Goal: Task Accomplishment & Management: Complete application form

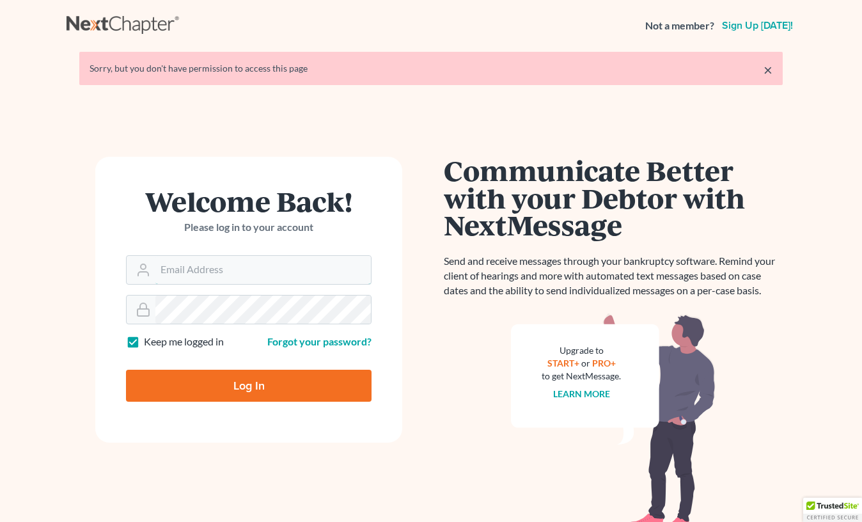
type input "[PERSON_NAME][EMAIL_ADDRESS][DOMAIN_NAME]"
click at [249, 385] on input "Log In" at bounding box center [248, 385] width 245 height 32
type input "Thinking..."
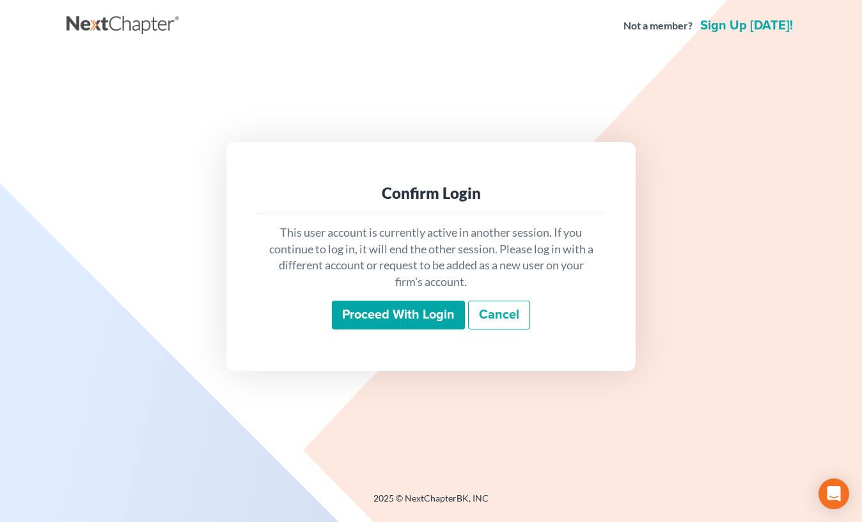
click at [386, 316] on input "Proceed with login" at bounding box center [398, 314] width 133 height 29
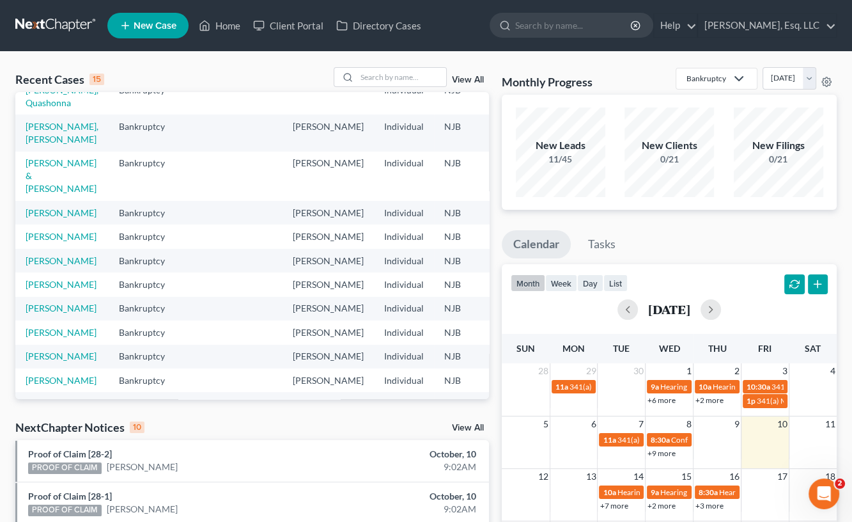
scroll to position [128, 0]
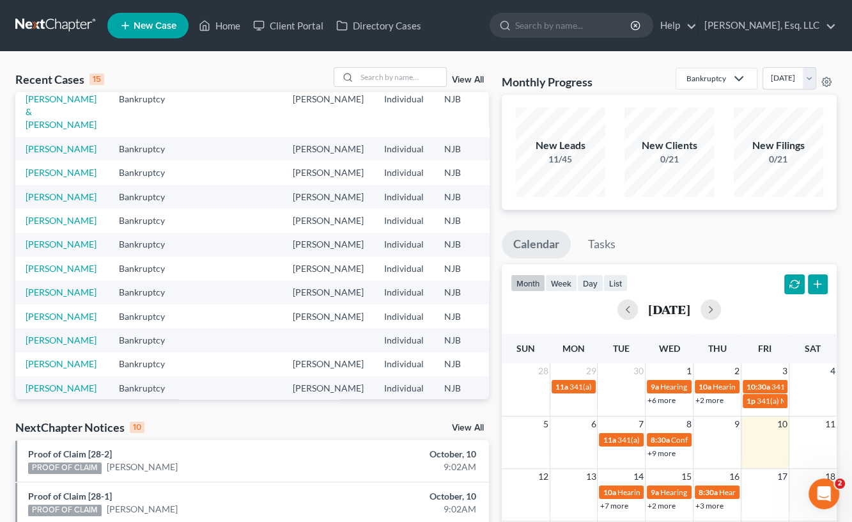
click at [38, 184] on td "[PERSON_NAME]" at bounding box center [61, 172] width 93 height 24
click at [33, 178] on link "[PERSON_NAME]" at bounding box center [61, 172] width 71 height 11
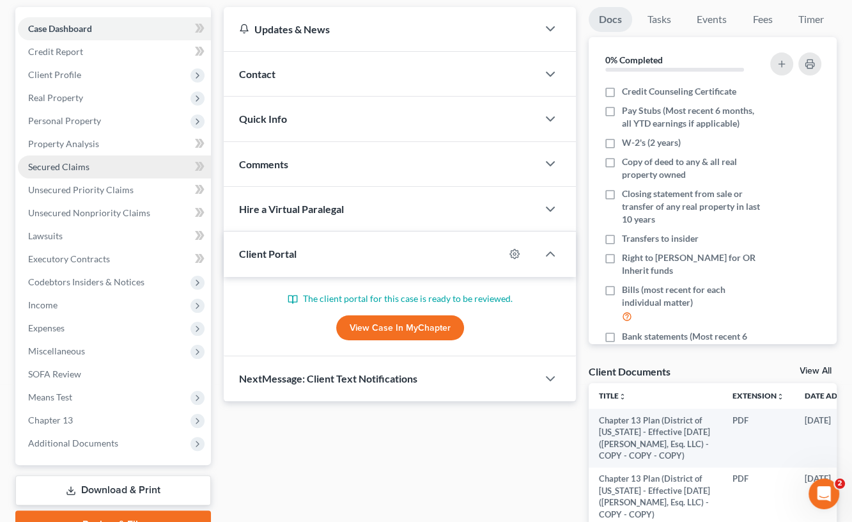
scroll to position [192, 0]
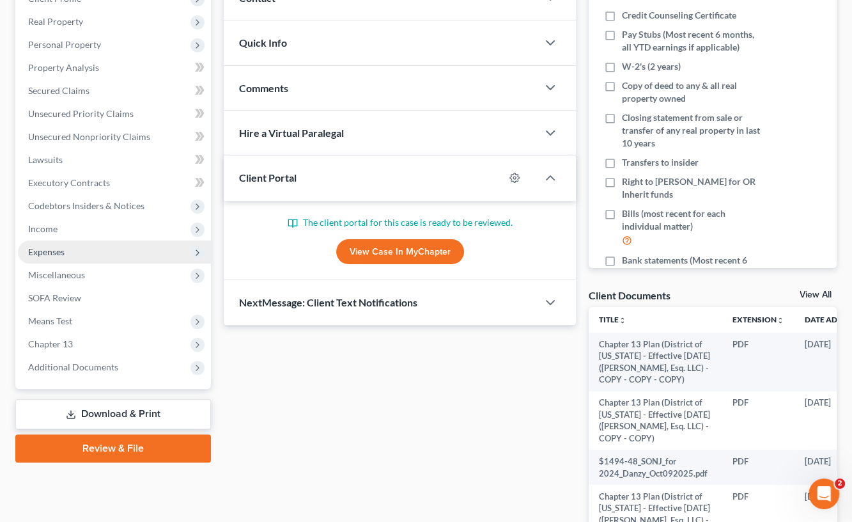
click at [62, 254] on span "Expenses" at bounding box center [46, 251] width 36 height 11
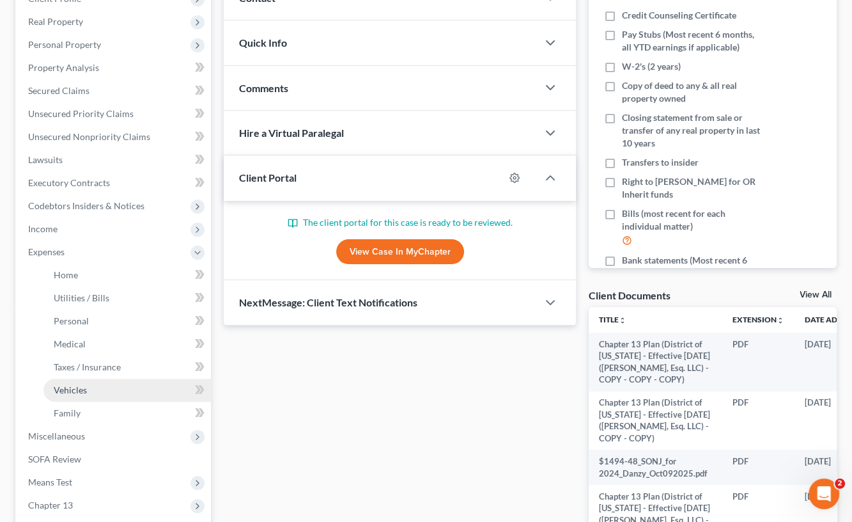
click at [84, 389] on span "Vehicles" at bounding box center [70, 389] width 33 height 11
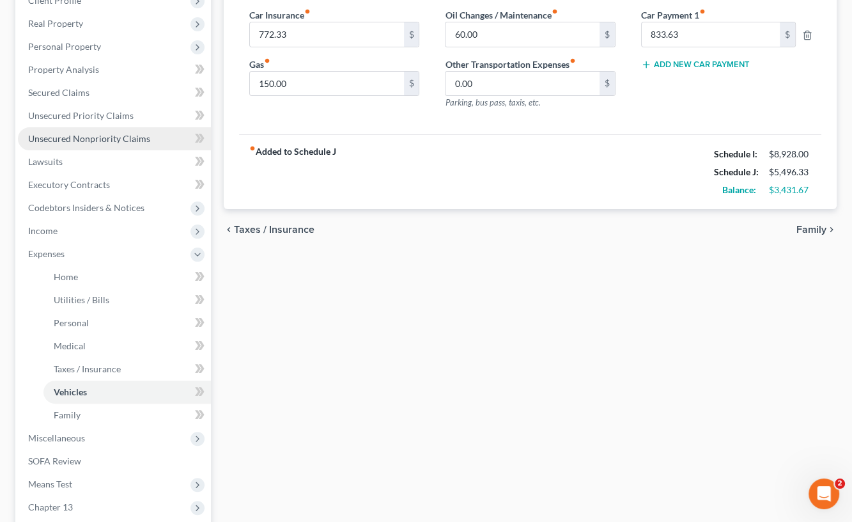
scroll to position [256, 0]
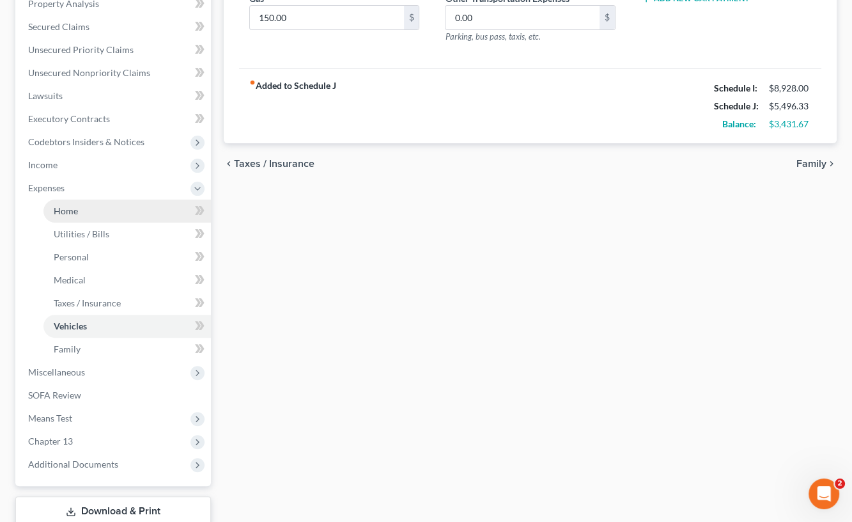
click at [74, 203] on link "Home" at bounding box center [126, 210] width 167 height 23
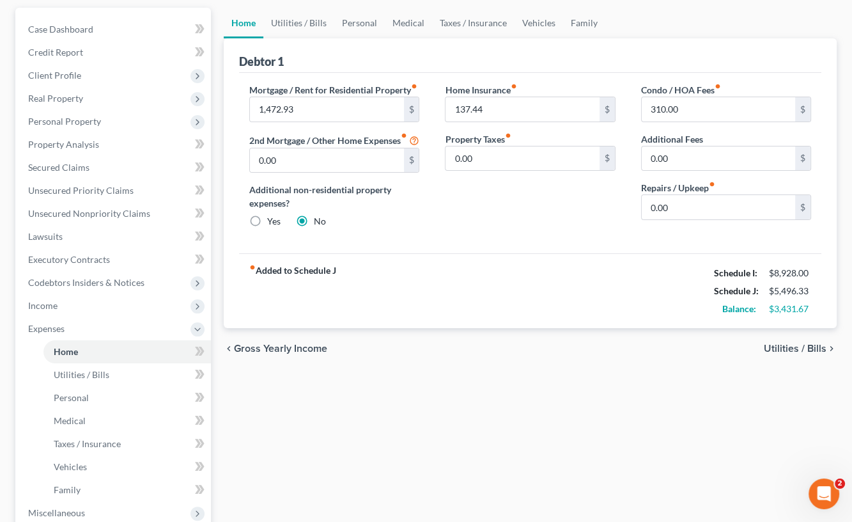
scroll to position [128, 0]
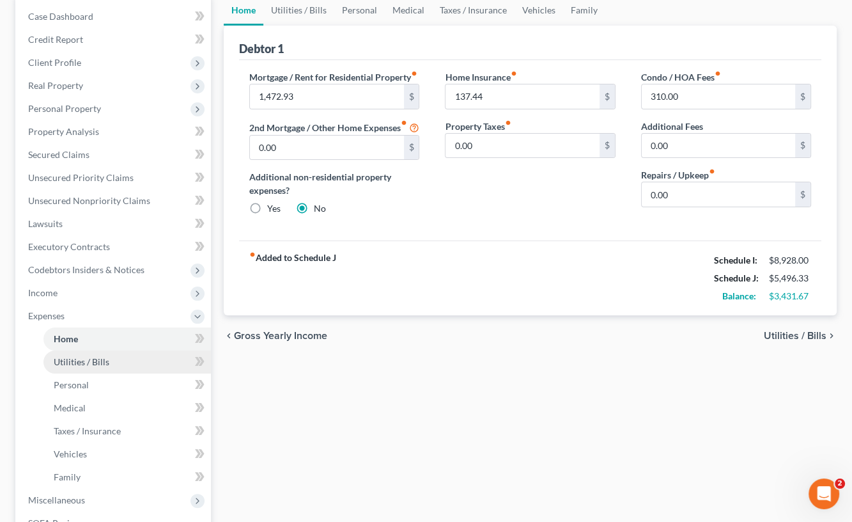
click at [105, 358] on span "Utilities / Bills" at bounding box center [82, 361] width 56 height 11
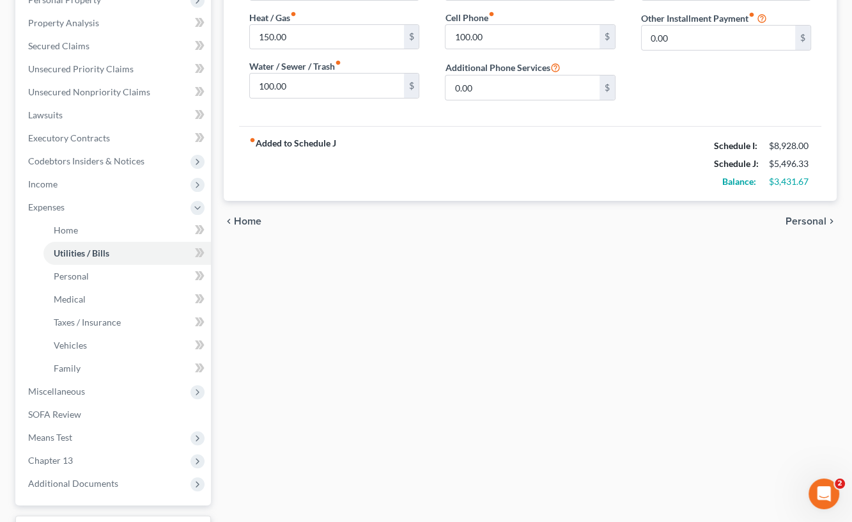
scroll to position [320, 0]
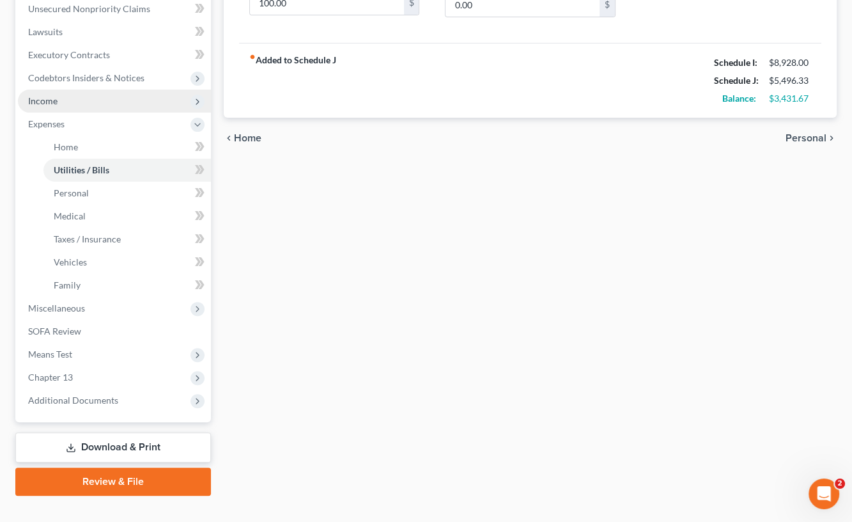
click at [68, 100] on span "Income" at bounding box center [114, 100] width 193 height 23
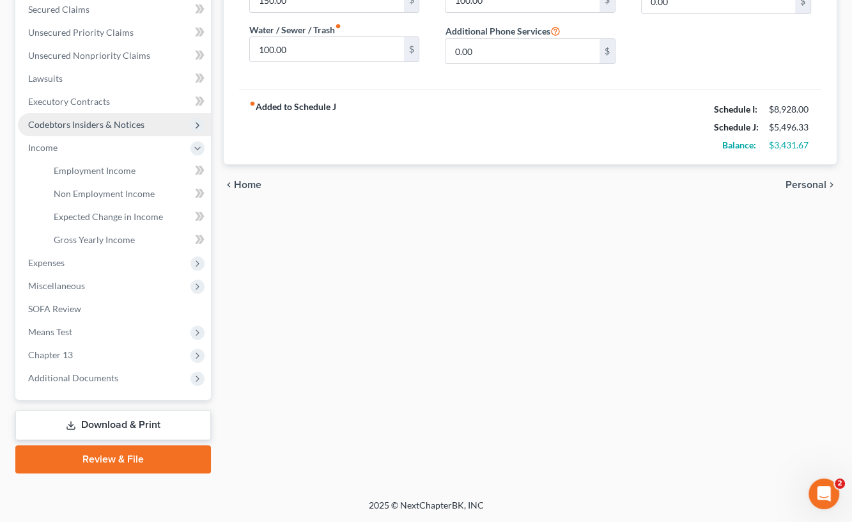
scroll to position [272, 0]
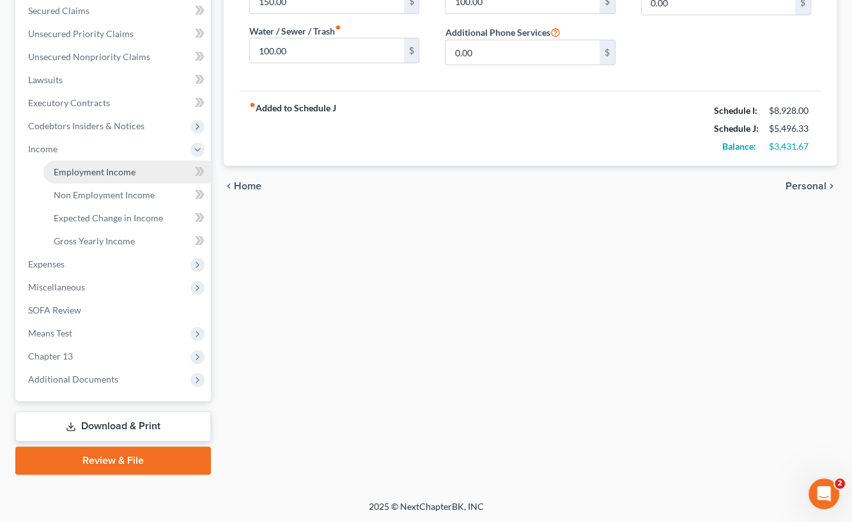
click at [140, 169] on link "Employment Income" at bounding box center [126, 171] width 167 height 23
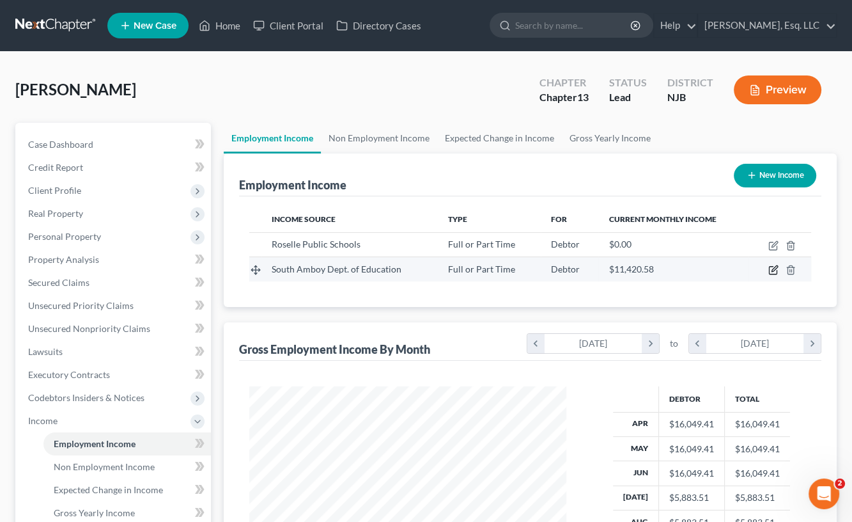
click at [773, 272] on icon "button" at bounding box center [773, 270] width 10 height 10
select select "0"
select select "33"
select select "1"
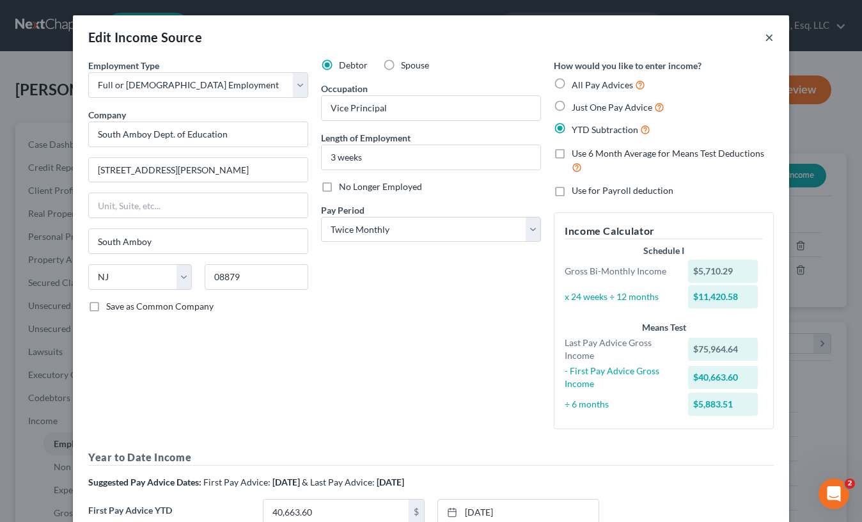
click at [766, 31] on button "×" at bounding box center [768, 36] width 9 height 15
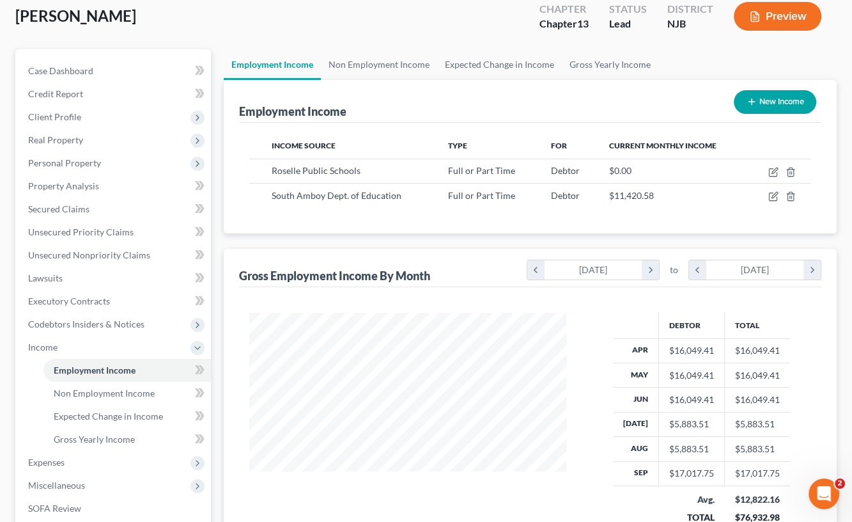
scroll to position [256, 0]
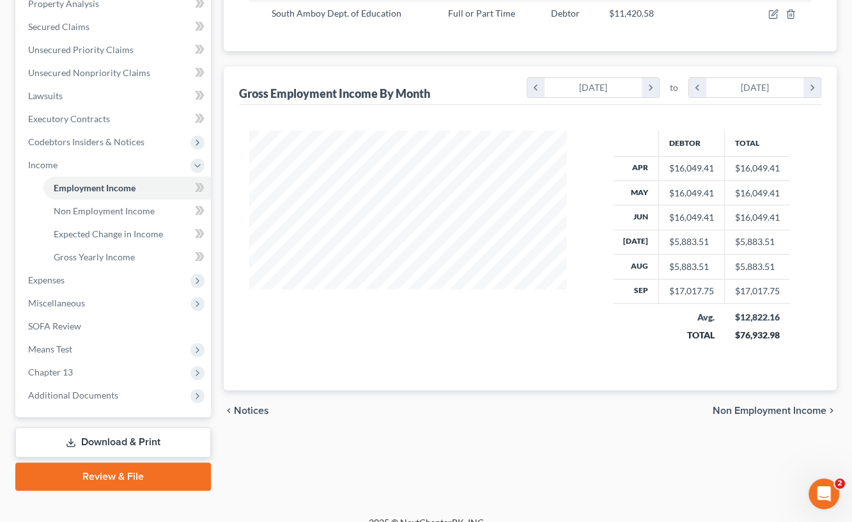
click at [268, 323] on div at bounding box center [408, 244] width 343 height 229
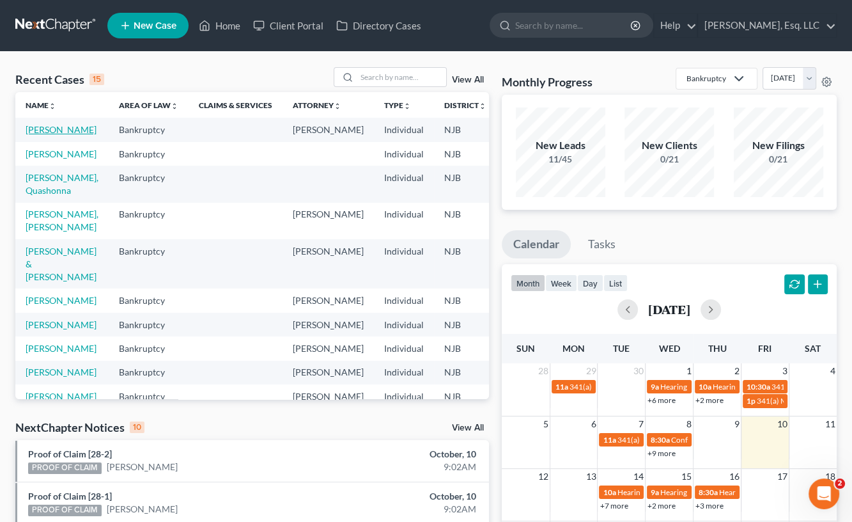
click at [40, 135] on link "[PERSON_NAME]" at bounding box center [61, 129] width 71 height 11
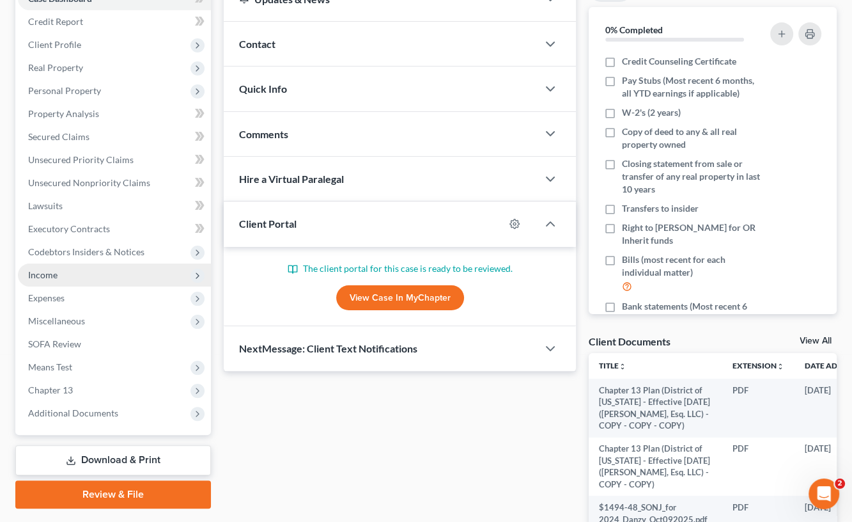
scroll to position [301, 0]
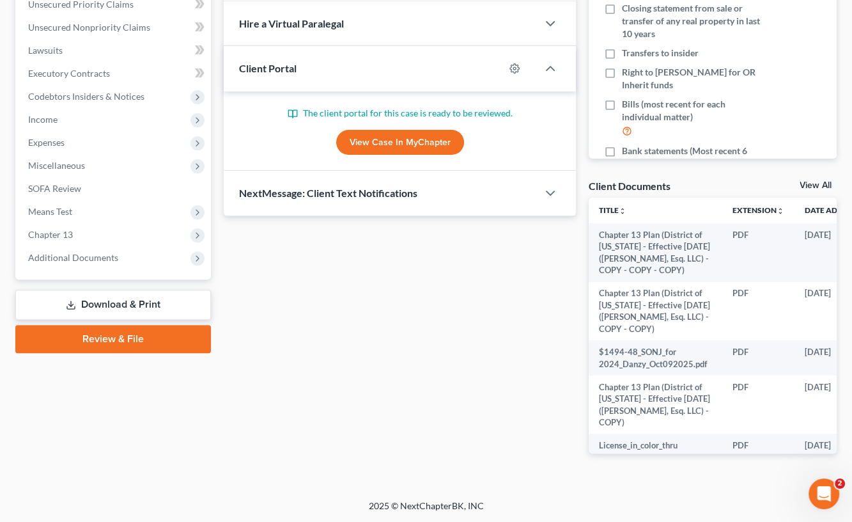
click at [255, 362] on div "Updates & News × New Jersey District Notes Take a look at NextChapter's Distric…" at bounding box center [399, 148] width 365 height 652
click at [76, 116] on span "Income" at bounding box center [114, 119] width 193 height 23
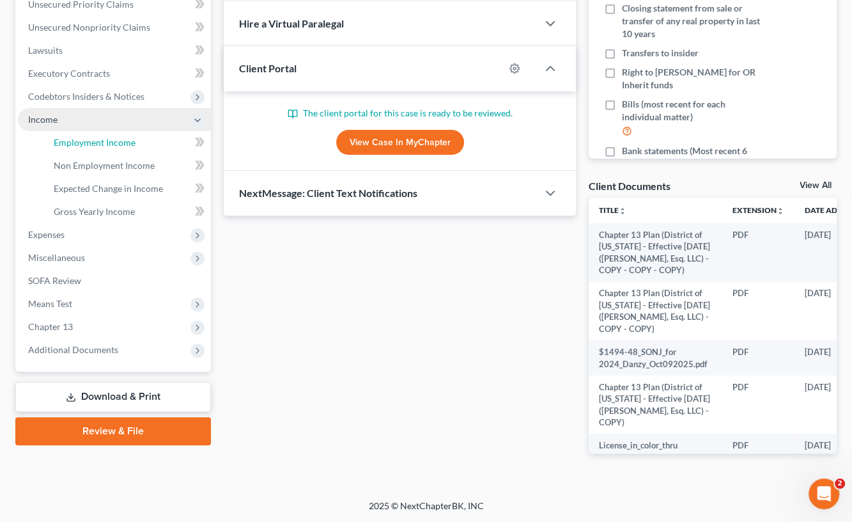
drag, startPoint x: 126, startPoint y: 141, endPoint x: 205, endPoint y: 149, distance: 79.1
click at [126, 140] on span "Employment Income" at bounding box center [95, 142] width 82 height 11
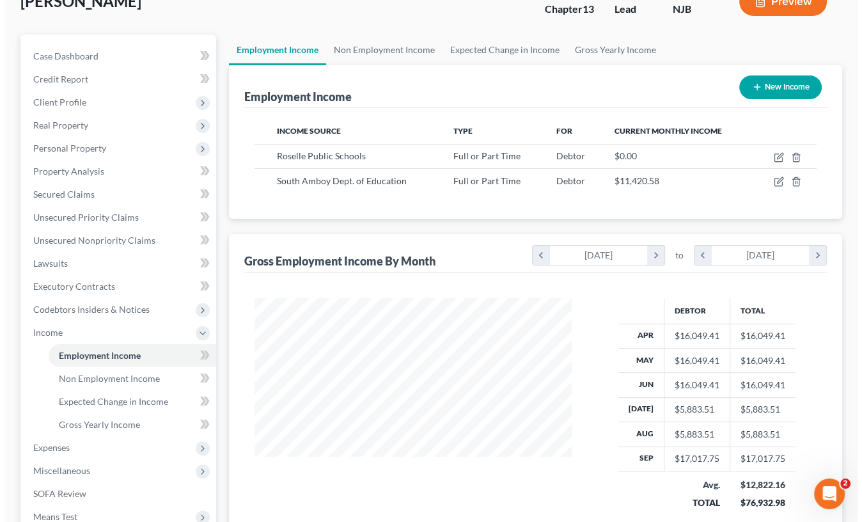
scroll to position [128, 0]
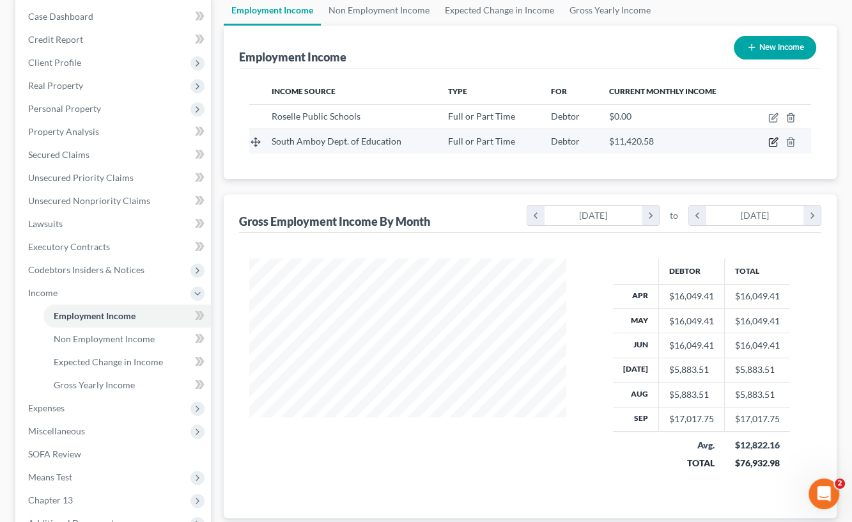
click at [773, 144] on icon "button" at bounding box center [773, 142] width 10 height 10
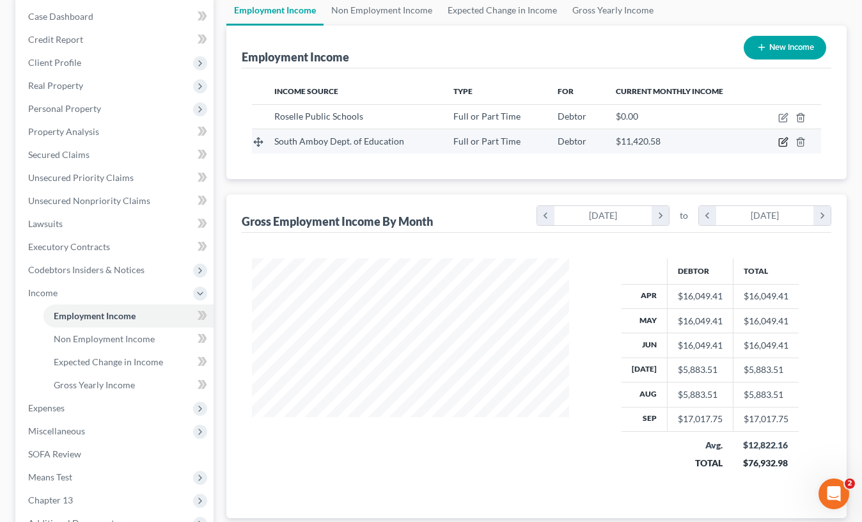
scroll to position [228, 346]
select select "0"
select select "33"
select select "1"
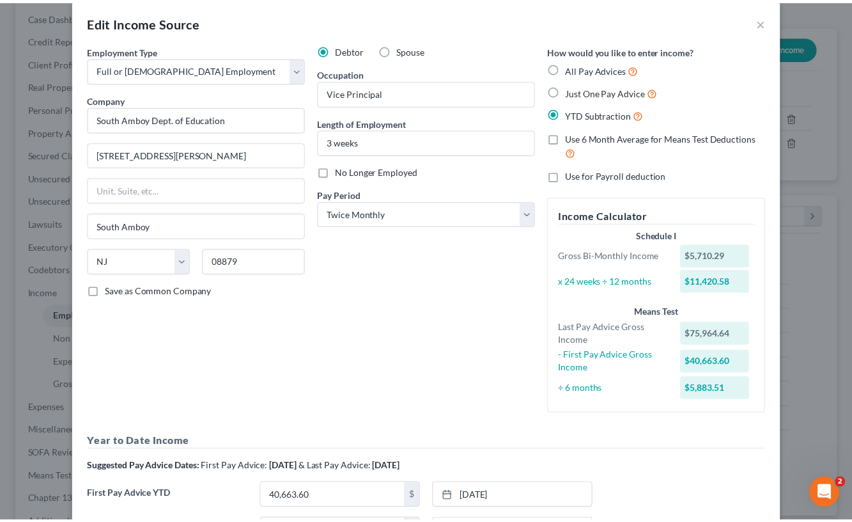
scroll to position [0, 0]
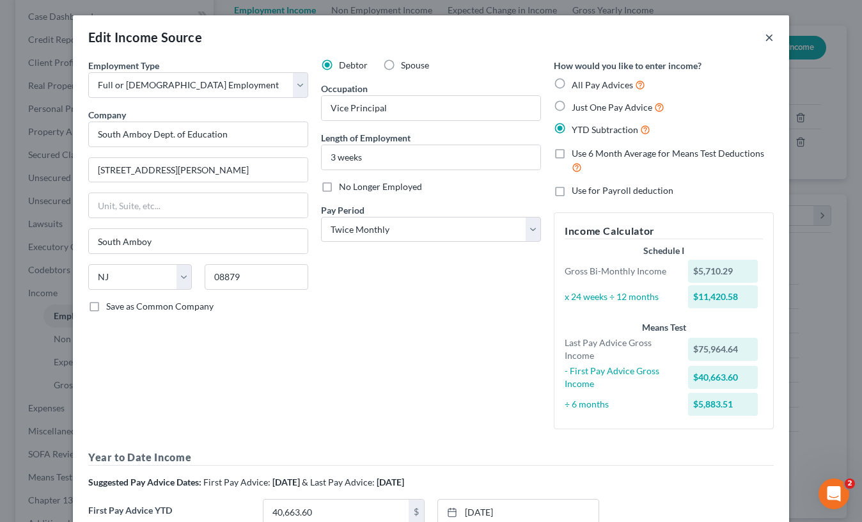
click at [767, 34] on button "×" at bounding box center [768, 36] width 9 height 15
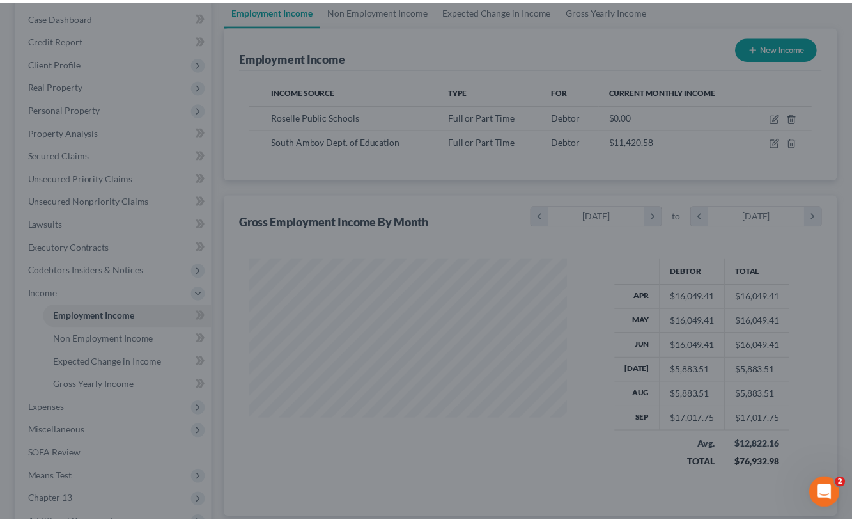
scroll to position [638982, 638868]
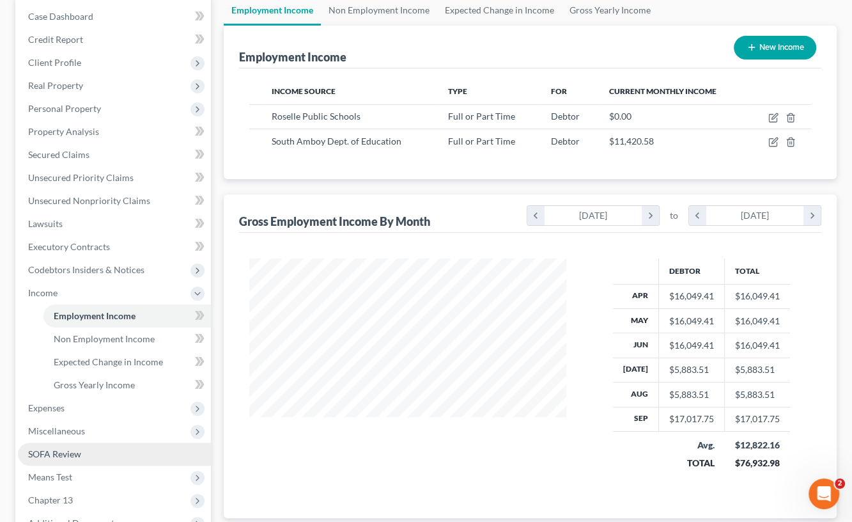
click at [71, 451] on span "SOFA Review" at bounding box center [54, 453] width 53 height 11
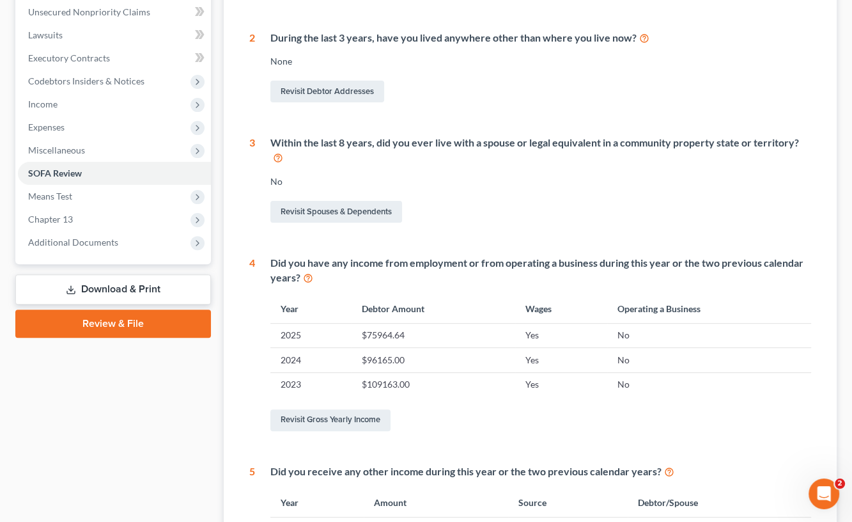
scroll to position [315, 0]
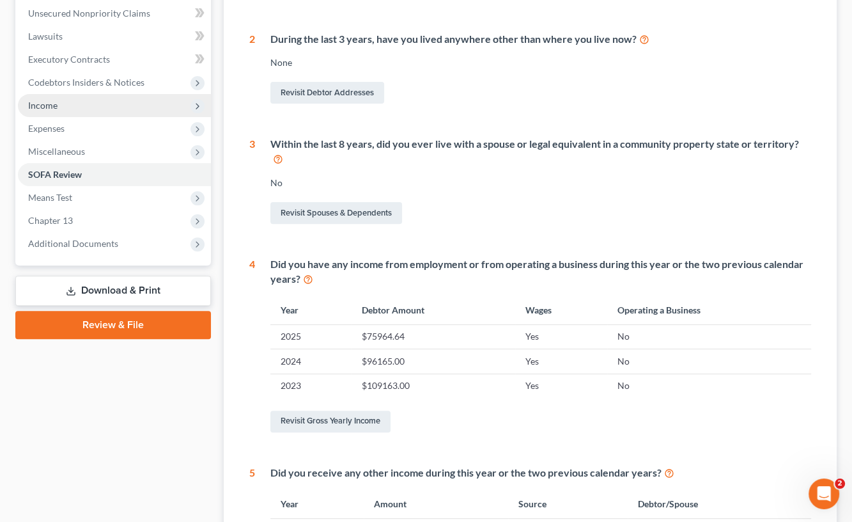
click at [72, 104] on span "Income" at bounding box center [114, 105] width 193 height 23
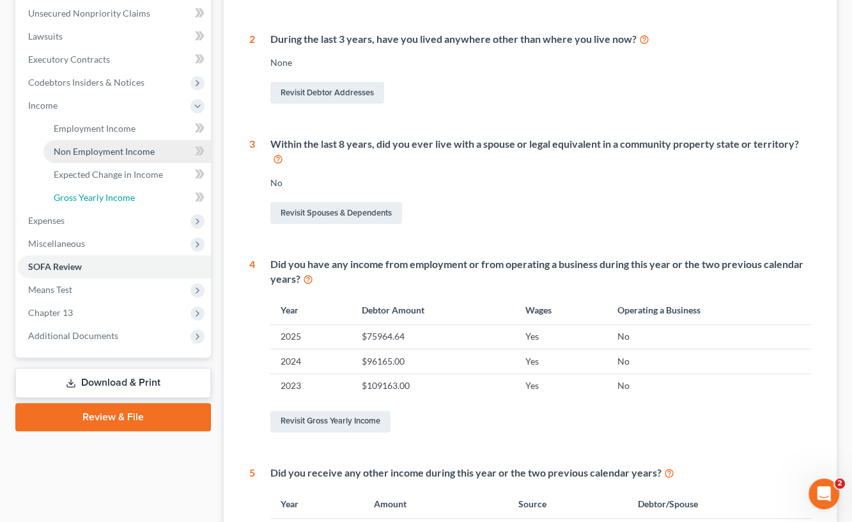
drag, startPoint x: 118, startPoint y: 192, endPoint x: 123, endPoint y: 198, distance: 7.2
click at [118, 192] on span "Gross Yearly Income" at bounding box center [94, 197] width 81 height 11
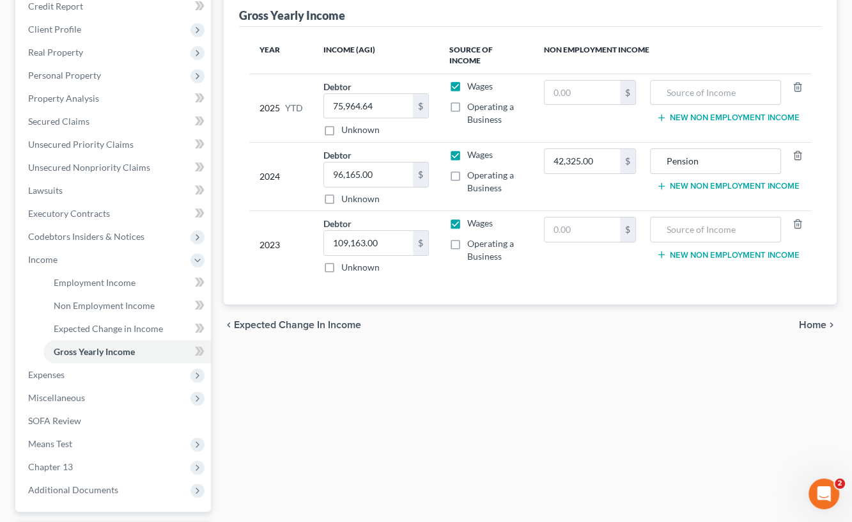
scroll to position [80, 0]
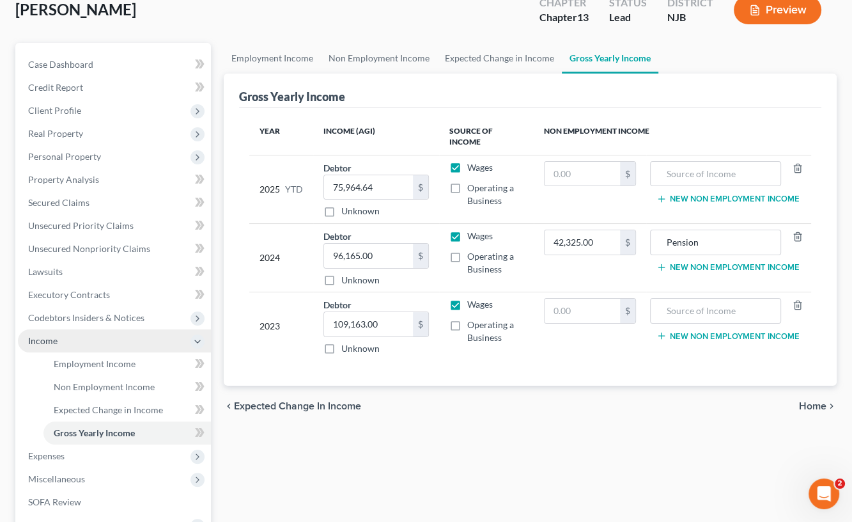
click at [97, 346] on span "Income" at bounding box center [114, 340] width 193 height 23
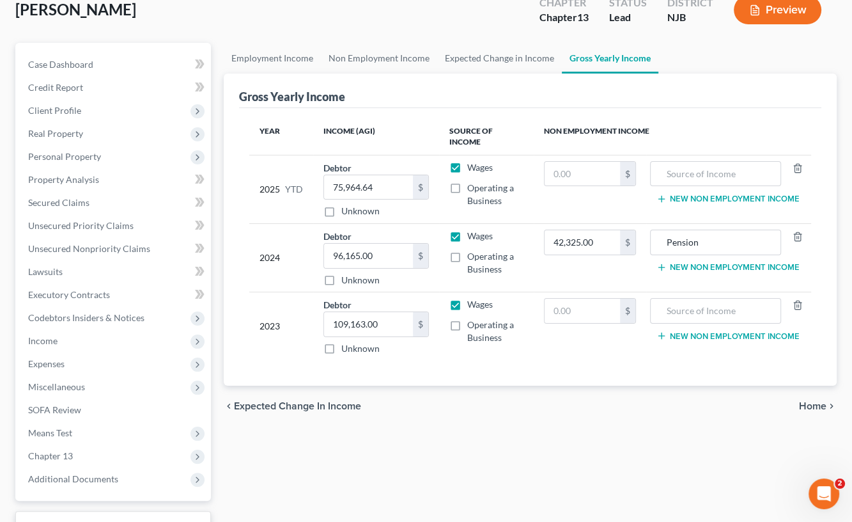
click at [101, 359] on span "Expenses" at bounding box center [114, 363] width 193 height 23
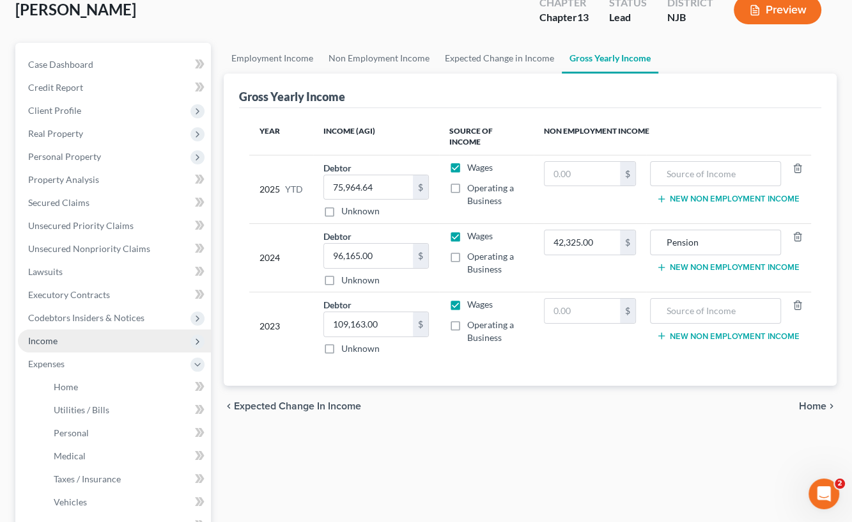
click at [56, 338] on span "Income" at bounding box center [42, 340] width 29 height 11
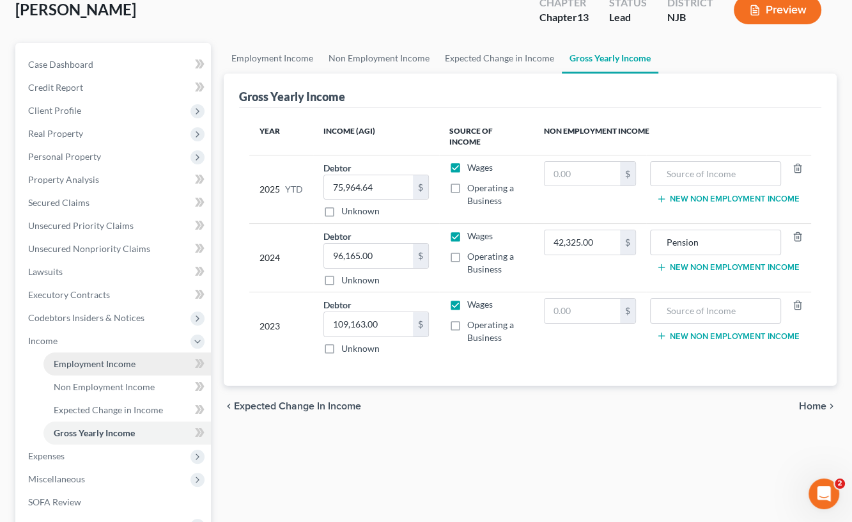
click at [82, 353] on link "Employment Income" at bounding box center [126, 363] width 167 height 23
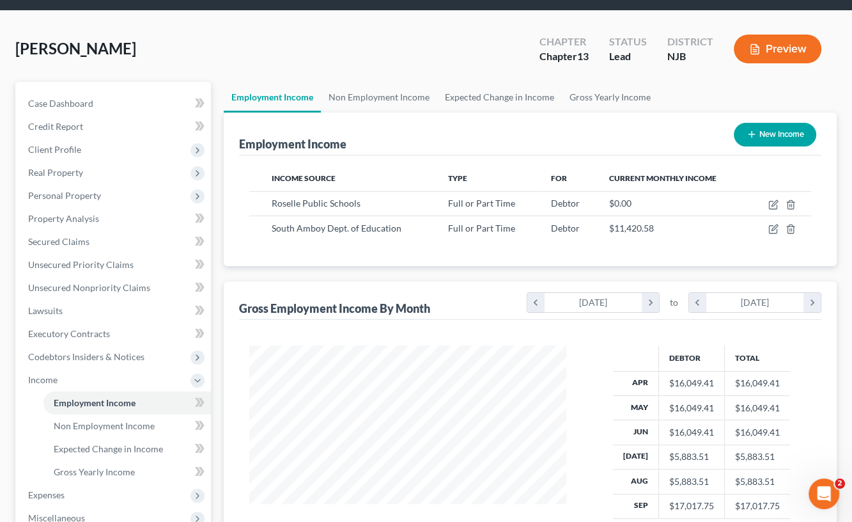
scroll to position [64, 0]
